Goal: Task Accomplishment & Management: Manage account settings

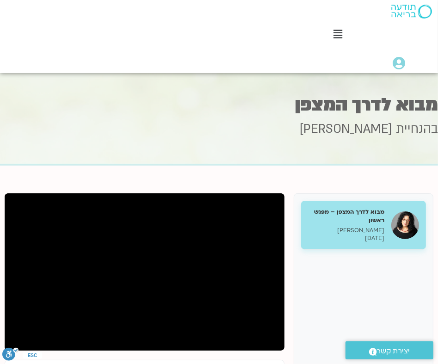
click at [132, 18] on div "Main Menu קורסים ופעילות לוח שידורים התכניות שלי קורסים ההקלטות שלי מועדון תודע…" at bounding box center [219, 36] width 438 height 73
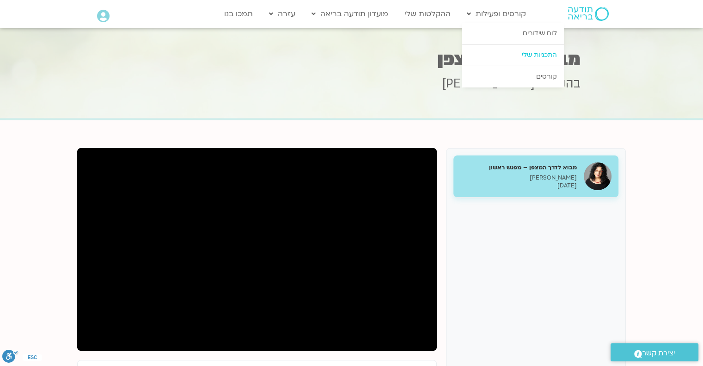
click at [437, 53] on link "התכניות שלי" at bounding box center [513, 54] width 102 height 21
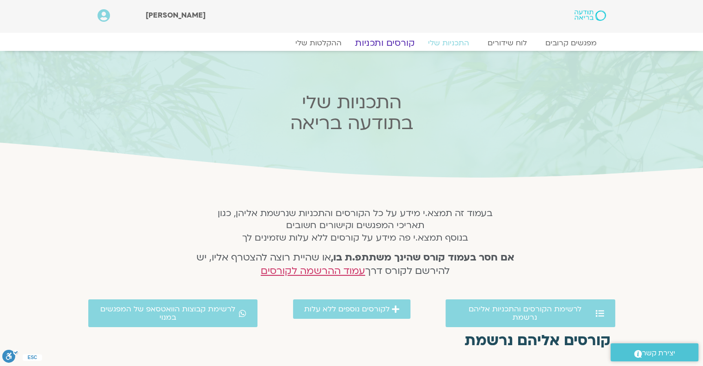
click at [376, 42] on link "קורסים ותכניות" at bounding box center [384, 42] width 81 height 11
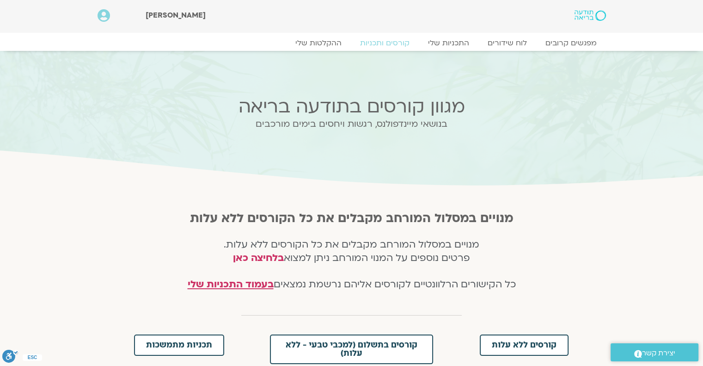
click at [584, 19] on img at bounding box center [590, 15] width 31 height 11
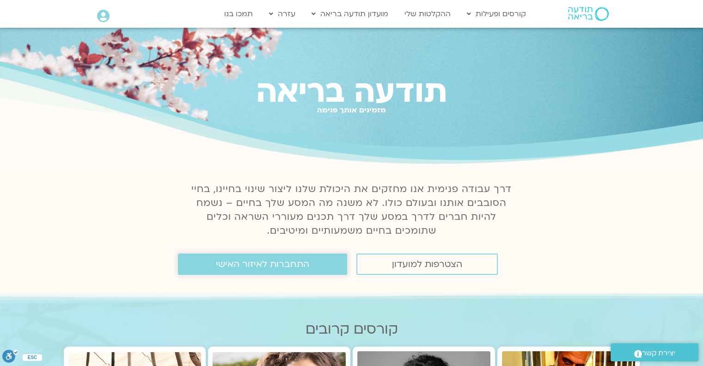
click at [323, 261] on link "התחברות לאיזור האישי" at bounding box center [262, 263] width 169 height 21
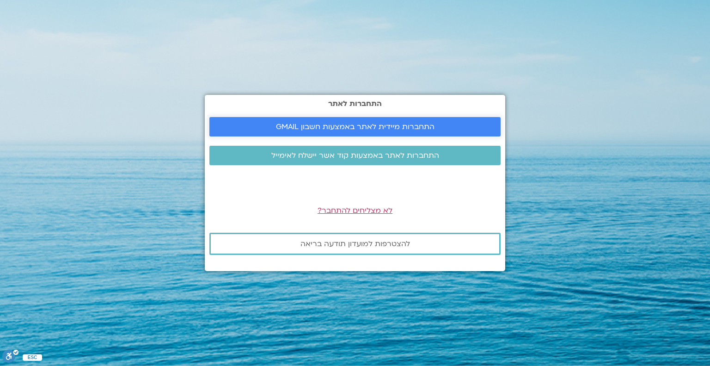
click at [388, 123] on span "התחברות מיידית לאתר באמצעות חשבון GMAIL" at bounding box center [355, 127] width 159 height 8
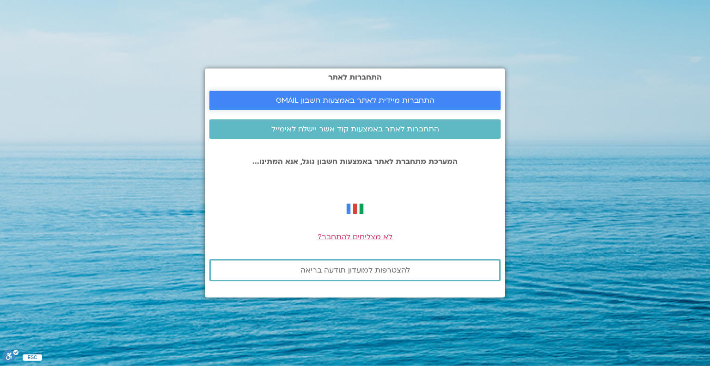
click at [388, 104] on span "התחברות מיידית לאתר באמצעות חשבון GMAIL" at bounding box center [355, 100] width 159 height 8
click at [369, 236] on span "לא מצליחים להתחבר?" at bounding box center [355, 237] width 75 height 10
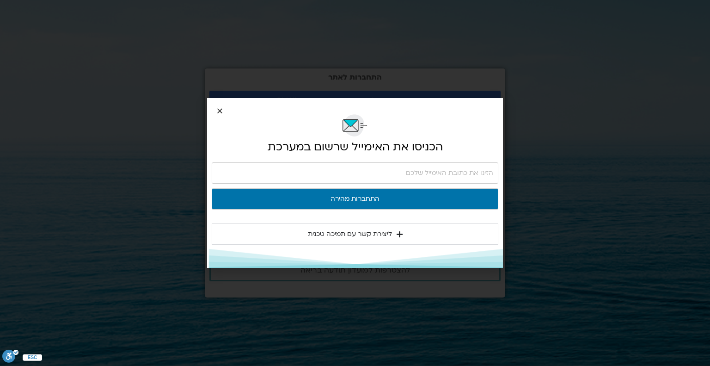
click at [221, 112] on icon "Close" at bounding box center [219, 110] width 7 height 7
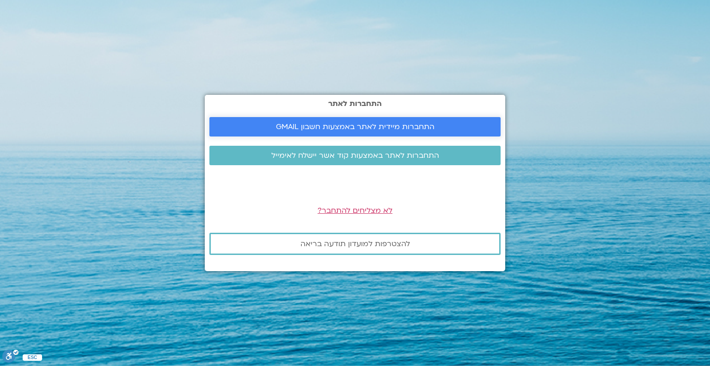
click at [373, 129] on span "התחברות מיידית לאתר באמצעות חשבון GMAIL" at bounding box center [355, 127] width 159 height 8
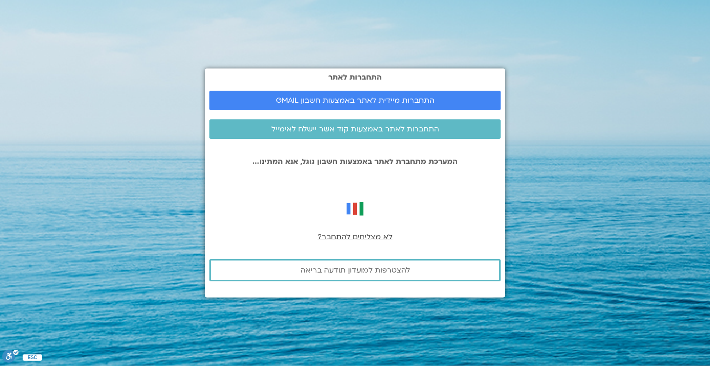
click at [361, 235] on span "לא מצליחים להתחבר?" at bounding box center [355, 237] width 75 height 10
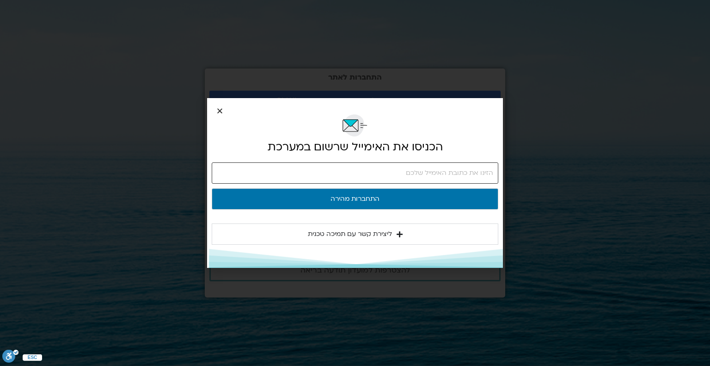
click at [383, 170] on input "email" at bounding box center [355, 172] width 287 height 21
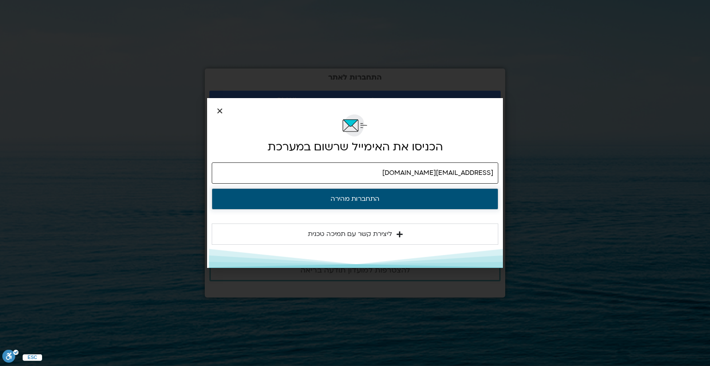
type input "tamtamaz@gmail.com"
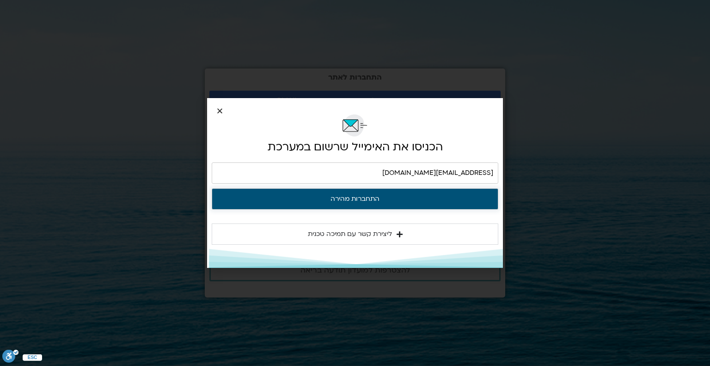
click at [376, 197] on button "התחברות מהירה" at bounding box center [355, 198] width 287 height 21
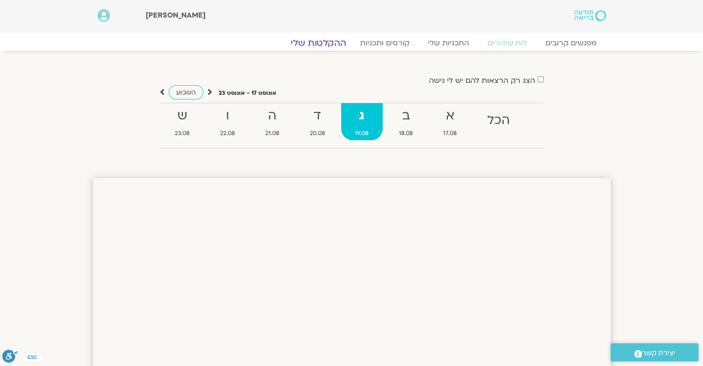
click at [334, 43] on link "ההקלטות שלי" at bounding box center [319, 42] width 78 height 11
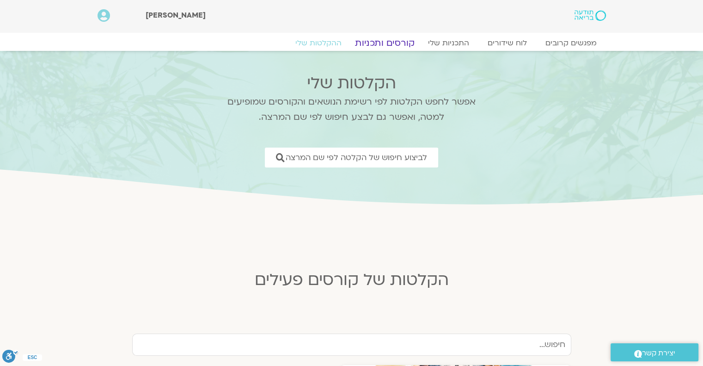
click at [383, 37] on link "קורסים ותכניות" at bounding box center [384, 42] width 81 height 11
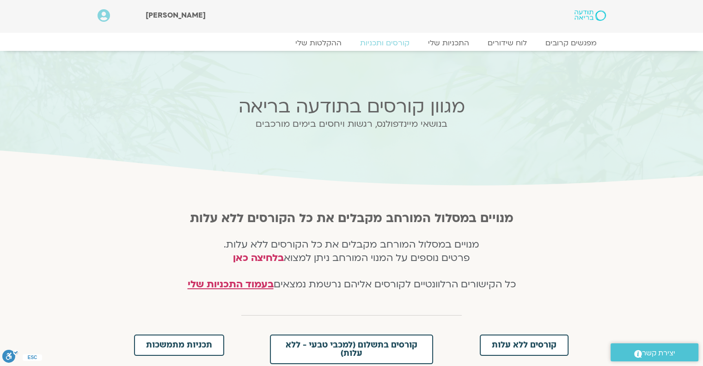
click at [105, 18] on icon at bounding box center [104, 15] width 12 height 13
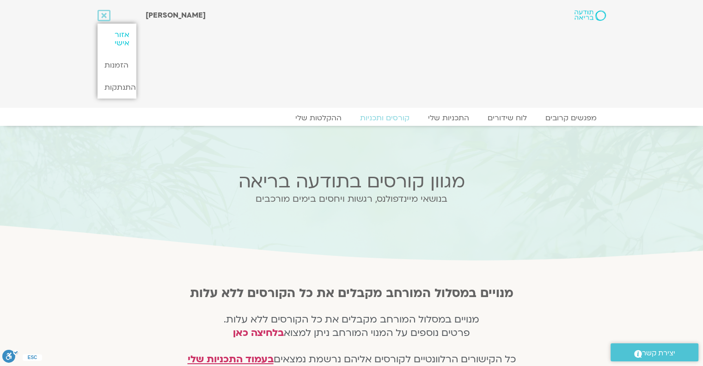
click at [118, 37] on link "אזור אישי" at bounding box center [117, 39] width 39 height 31
